Goal: Find specific page/section: Find specific page/section

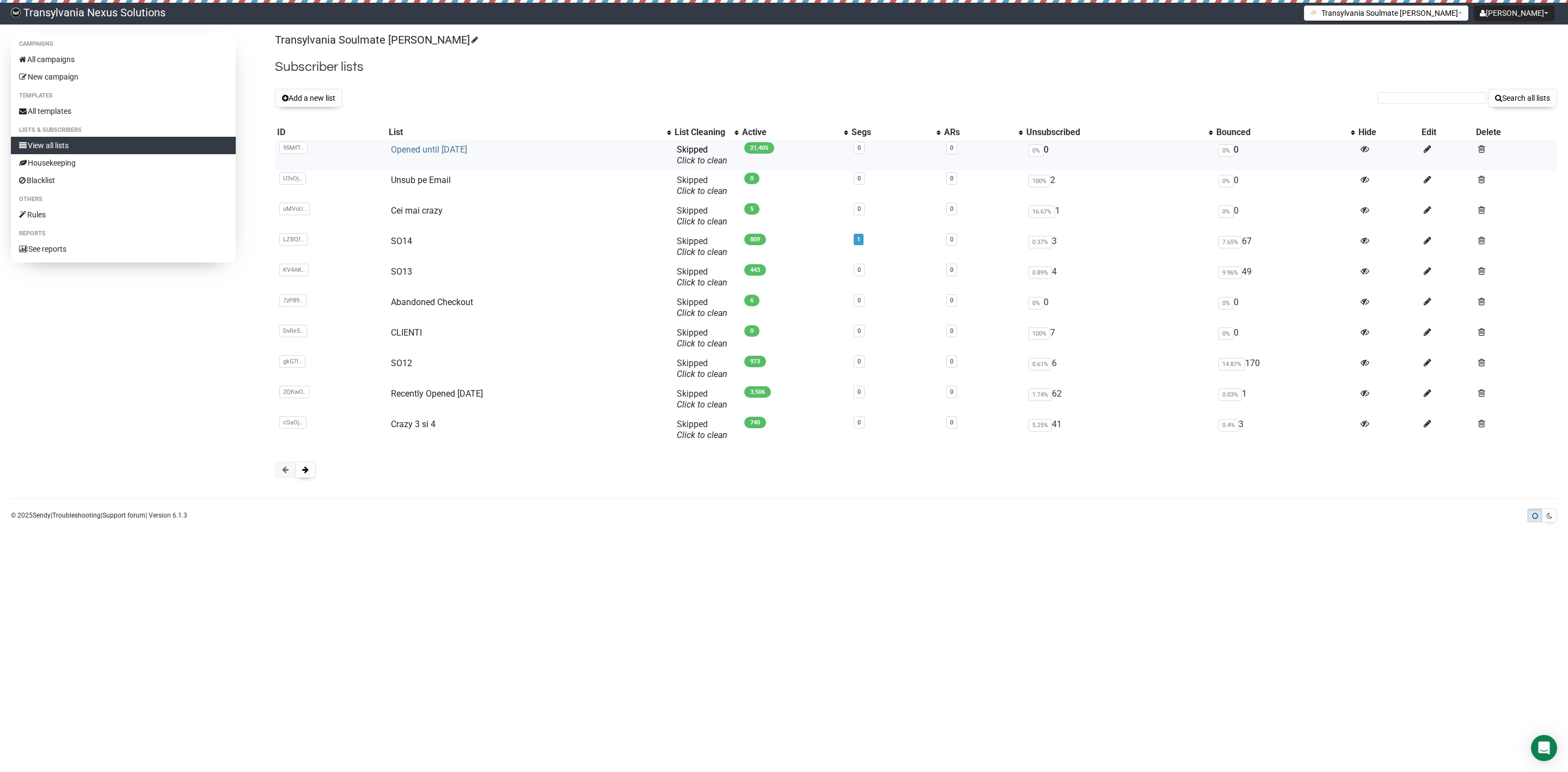
click at [416, 147] on link "Opened until [DATE]" at bounding box center [429, 149] width 76 height 10
click at [65, 61] on link "All campaigns" at bounding box center [123, 59] width 225 height 17
click at [403, 334] on link "CLIENTI" at bounding box center [406, 332] width 31 height 10
click at [77, 52] on link "All campaigns" at bounding box center [123, 59] width 225 height 17
